Goal: Information Seeking & Learning: Learn about a topic

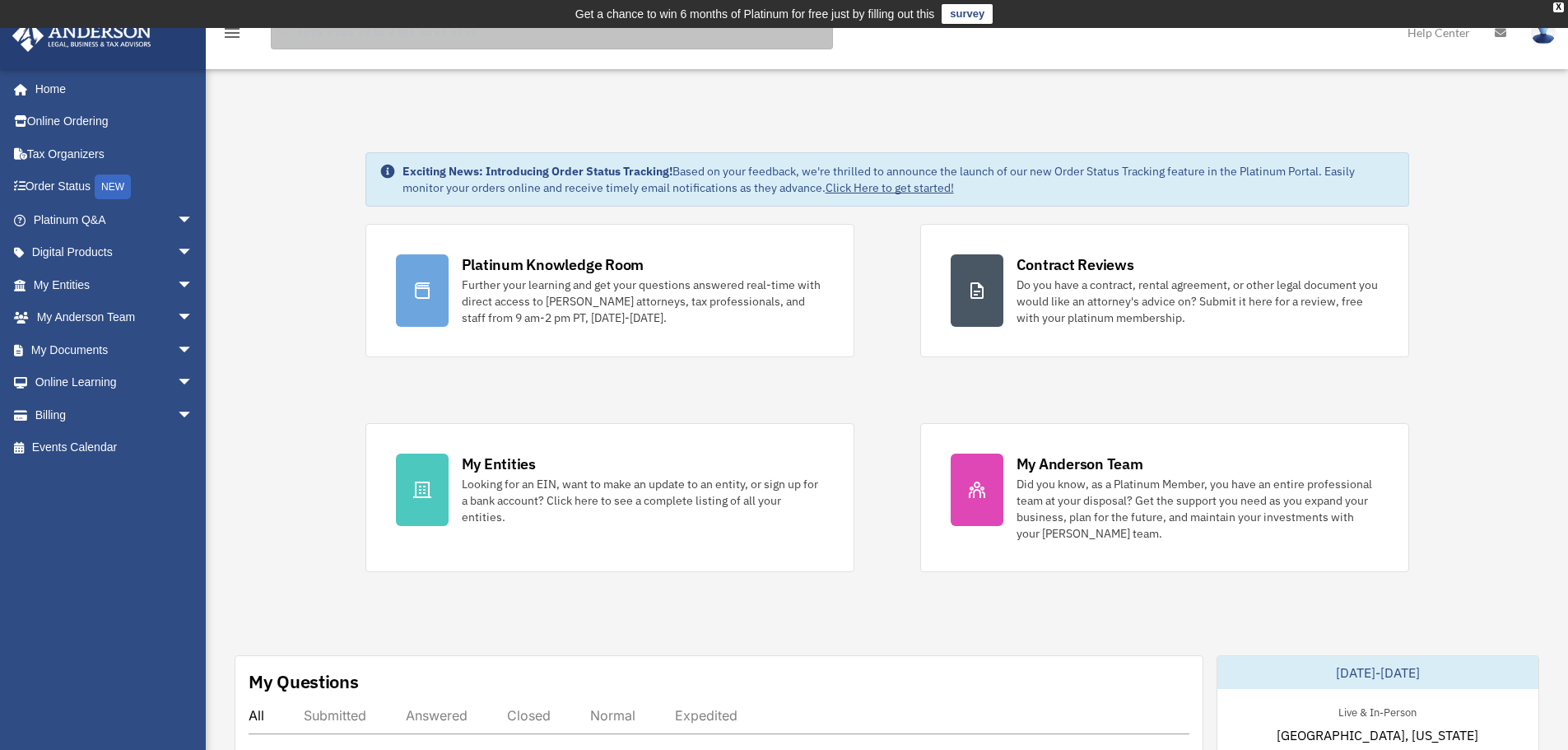
click at [340, 36] on input "search" at bounding box center [552, 32] width 562 height 33
type input "**********"
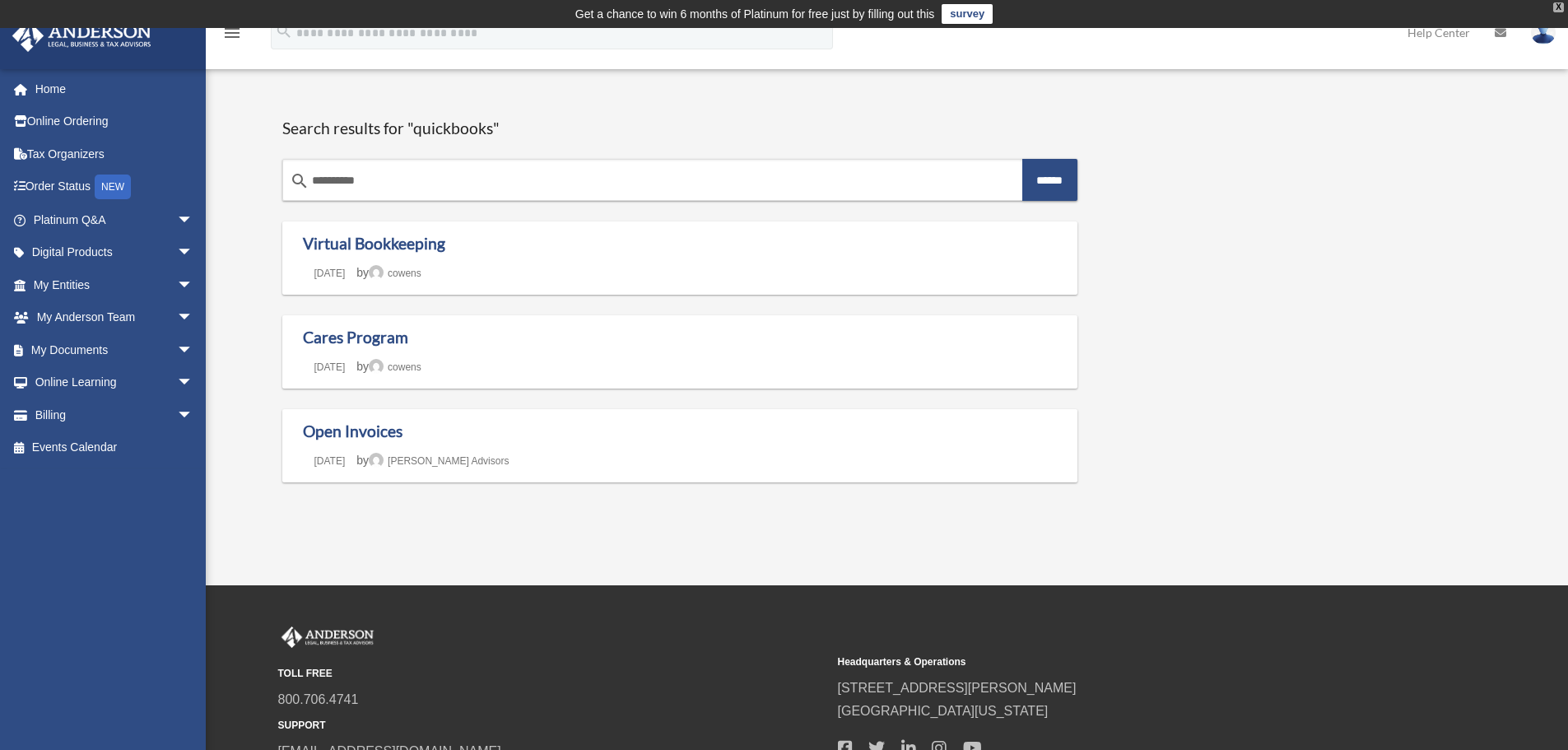
click at [1559, 3] on div "X" at bounding box center [1558, 8] width 10 height 9
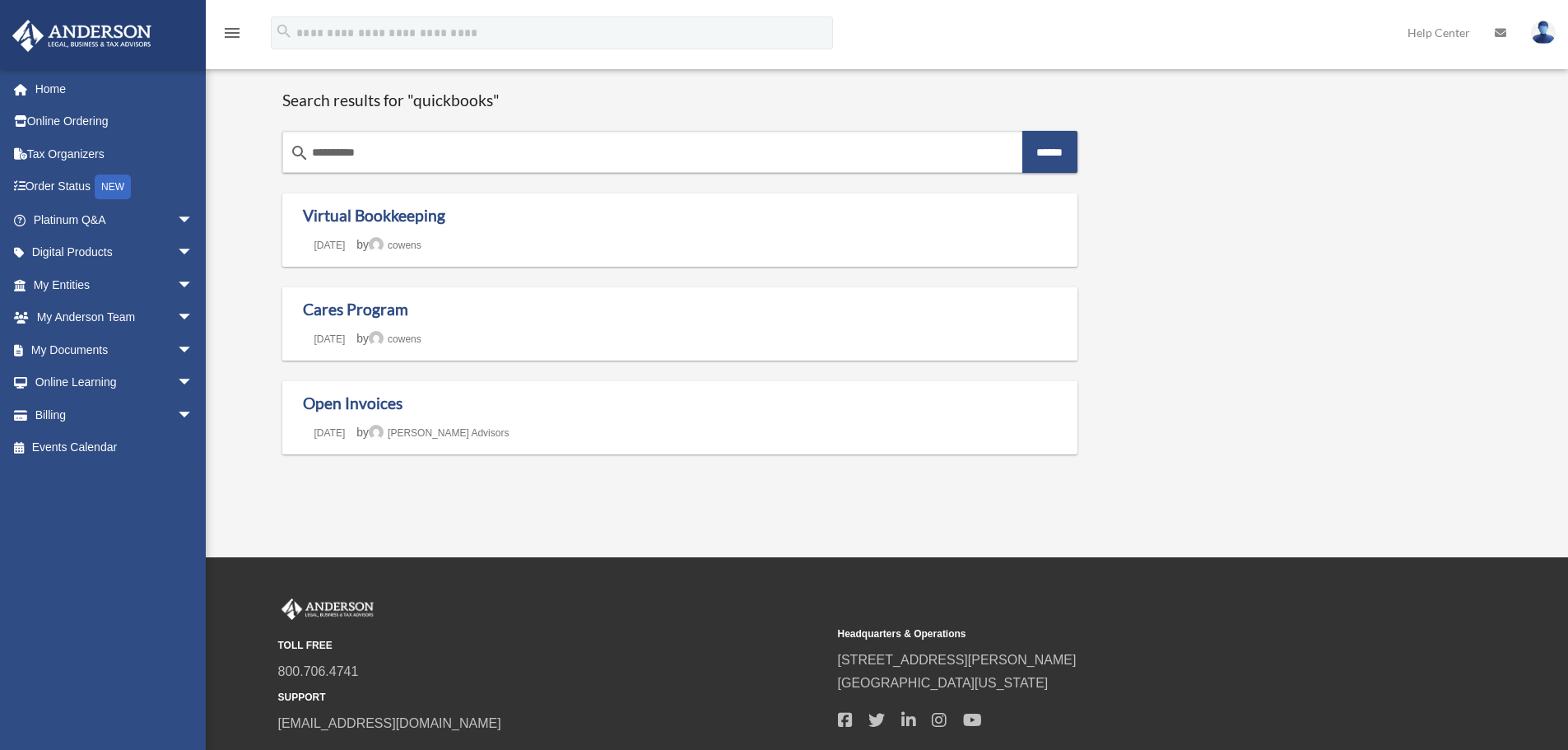
click at [232, 28] on icon "menu" at bounding box center [231, 32] width 20 height 20
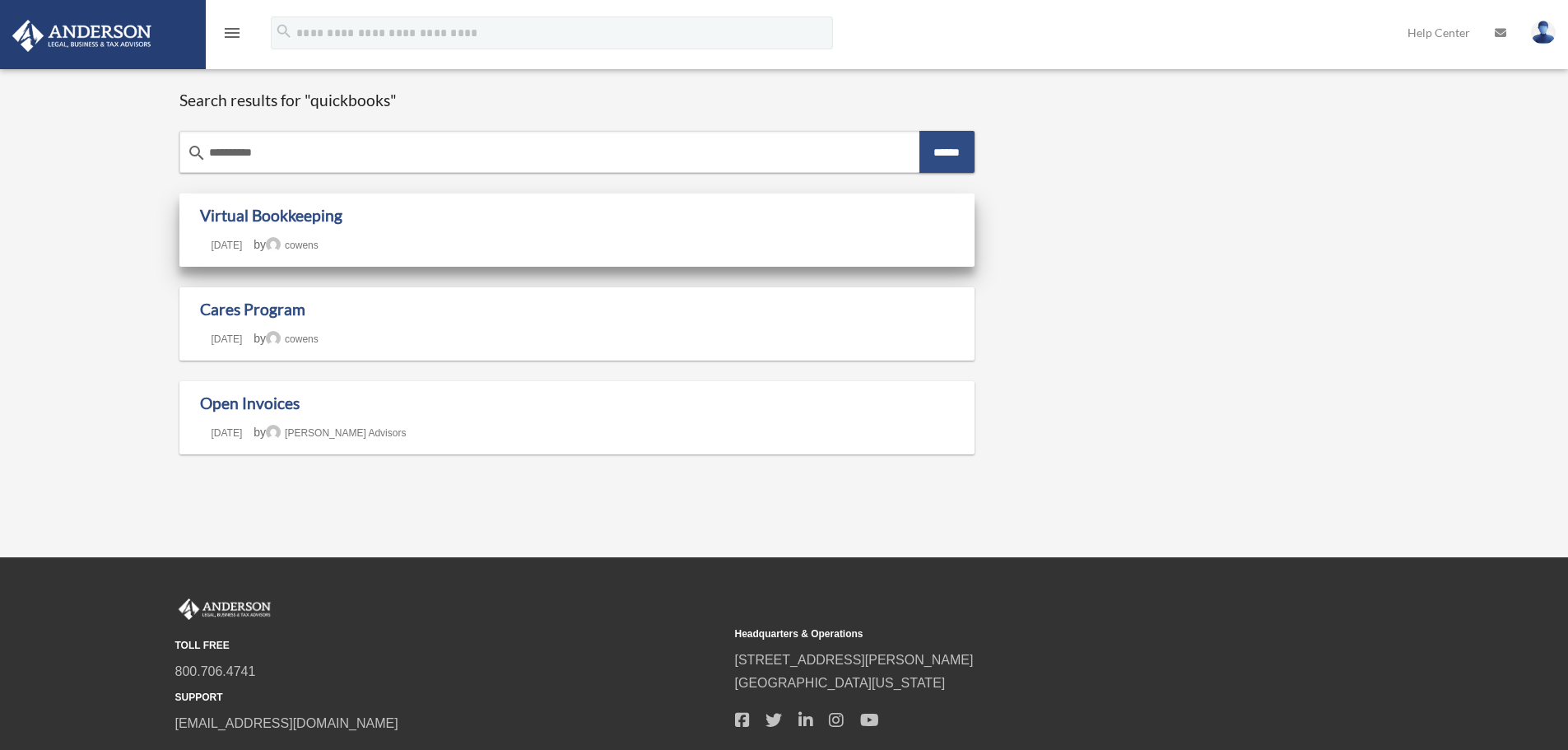
click at [451, 225] on h1 "Virtual Bookkeeping" at bounding box center [577, 216] width 755 height 21
click at [301, 206] on link "Virtual Bookkeeping" at bounding box center [271, 215] width 142 height 19
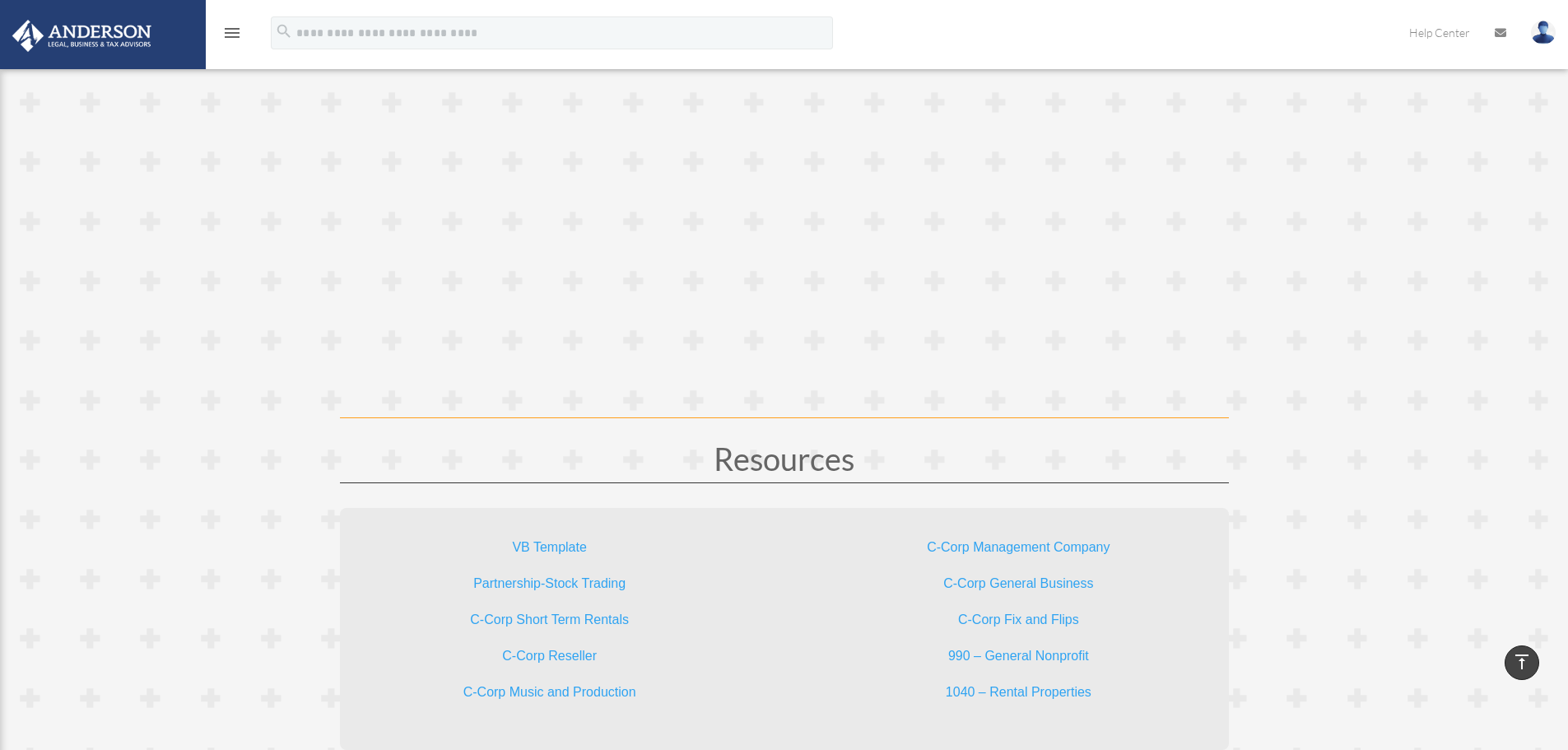
scroll to position [4676, 0]
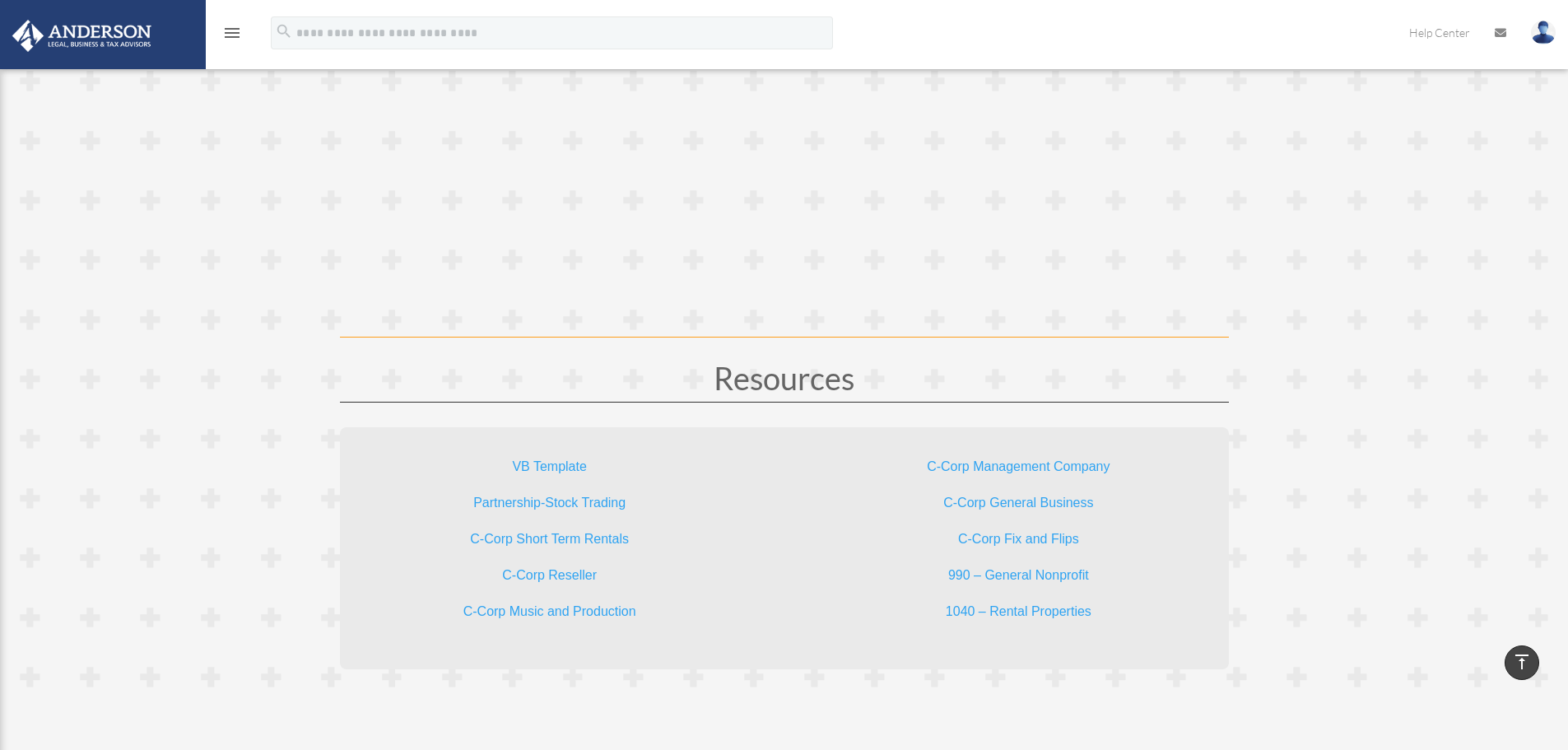
click at [1007, 610] on link "1040 – Rental Properties" at bounding box center [1019, 614] width 146 height 22
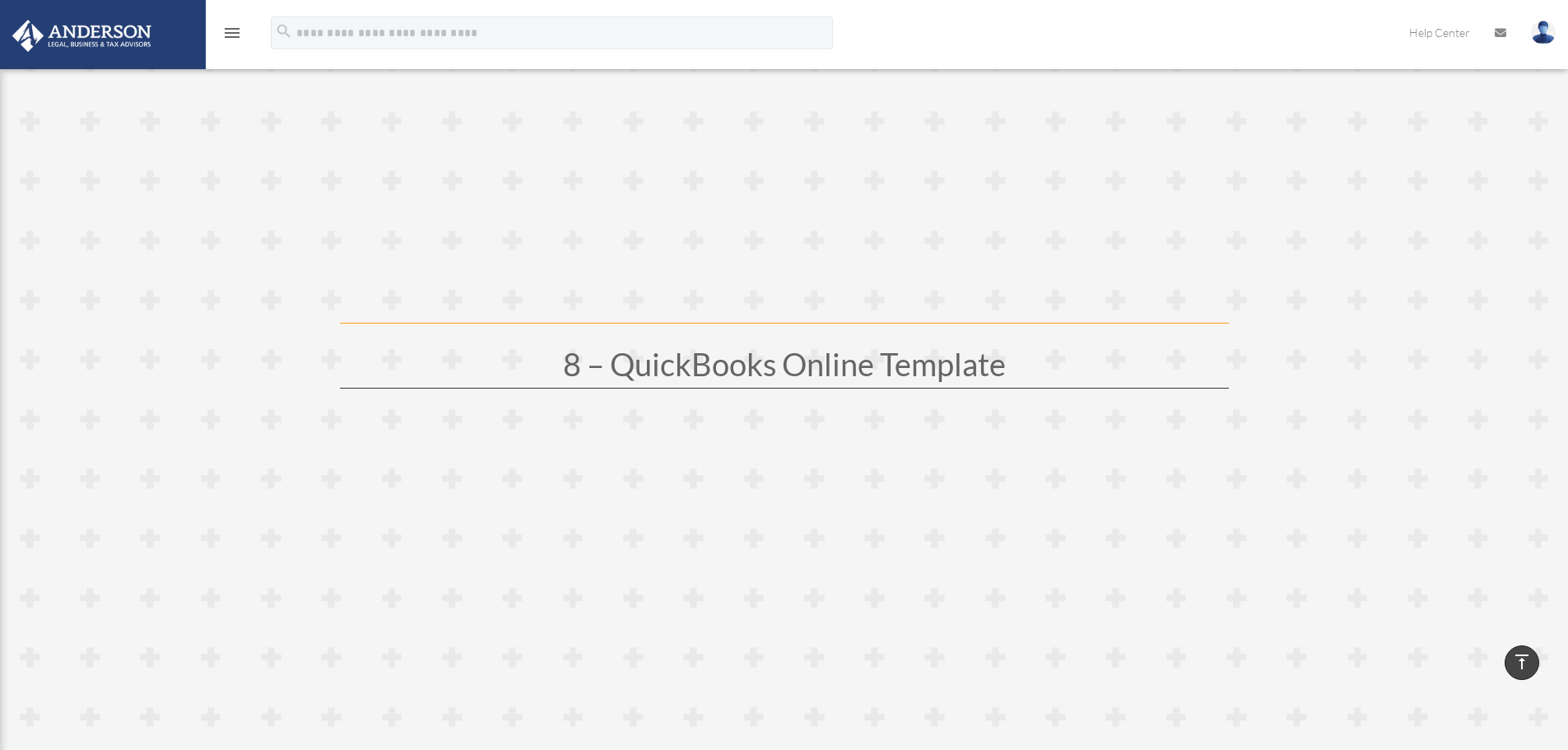
scroll to position [4429, 0]
